Goal: Check status: Check status

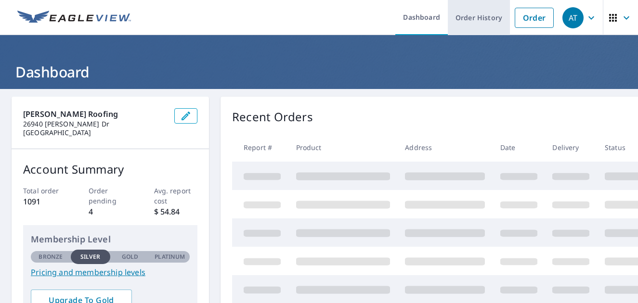
click at [462, 18] on link "Order History" at bounding box center [479, 17] width 62 height 35
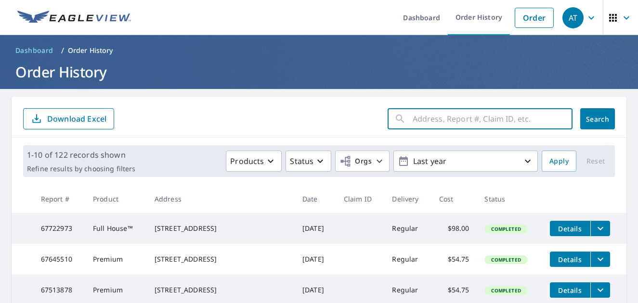
click at [440, 122] on input "text" at bounding box center [493, 118] width 160 height 27
type input "Pecan"
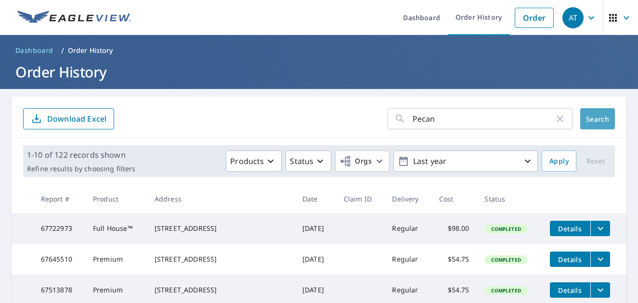
click at [590, 119] on span "Search" at bounding box center [597, 119] width 19 height 9
